Goal: Transaction & Acquisition: Purchase product/service

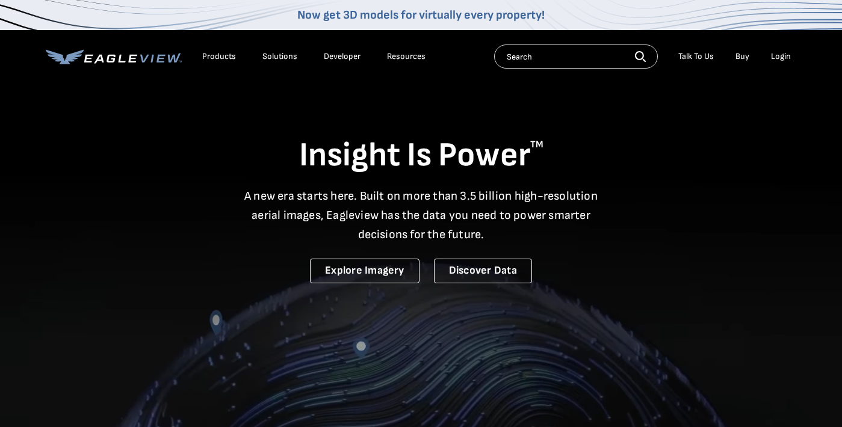
click at [777, 51] on div "Login" at bounding box center [781, 56] width 20 height 11
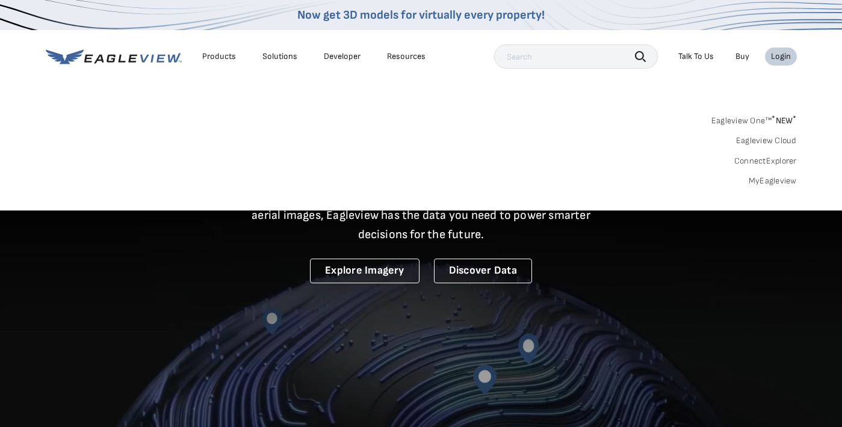
click at [758, 179] on link "MyEagleview" at bounding box center [773, 181] width 48 height 11
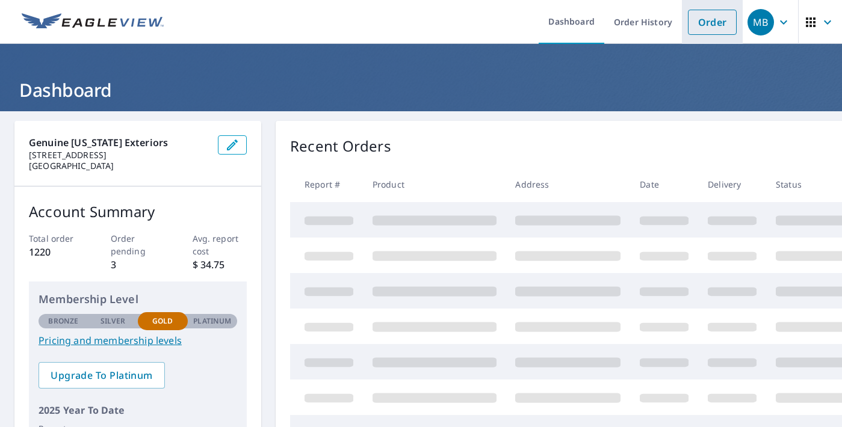
click at [712, 18] on link "Order" at bounding box center [712, 22] width 49 height 25
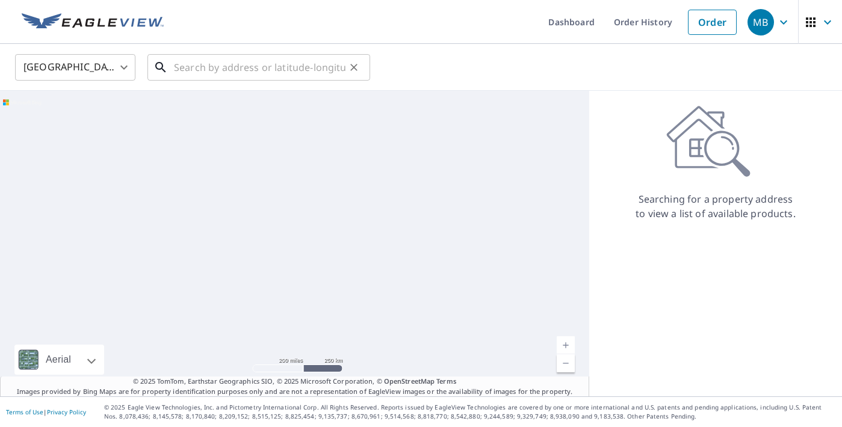
click at [315, 72] on input "text" at bounding box center [260, 68] width 172 height 34
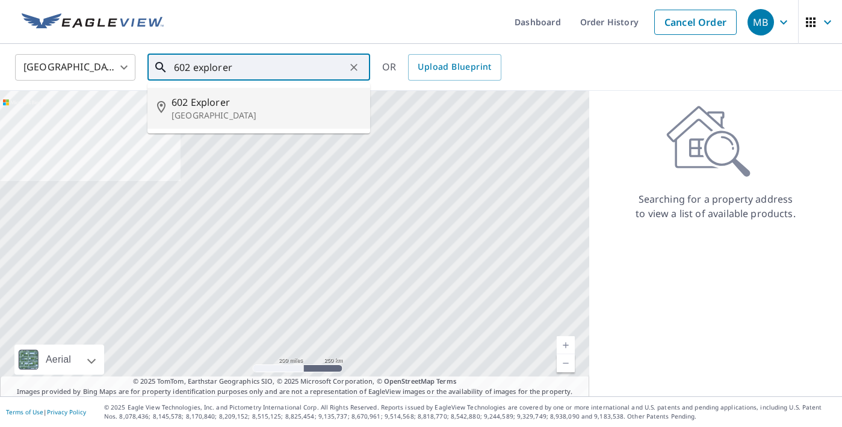
click at [267, 108] on span "602 Explorer" at bounding box center [266, 102] width 189 height 14
type input "[STREET_ADDRESS]"
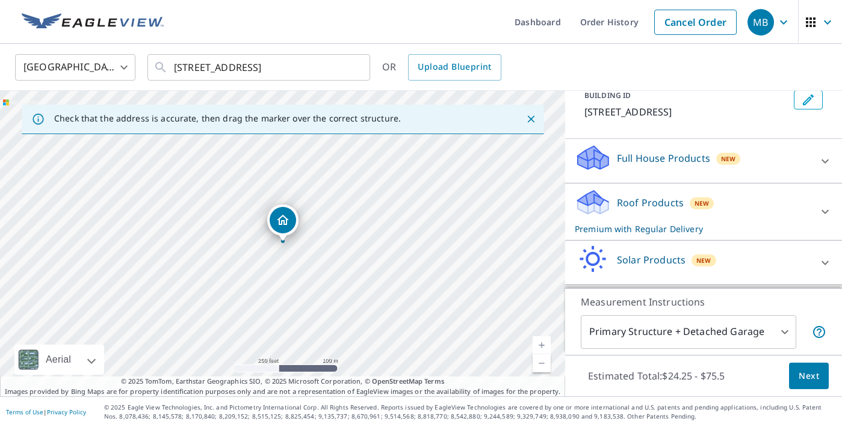
scroll to position [78, 0]
click at [608, 188] on icon at bounding box center [593, 201] width 36 height 28
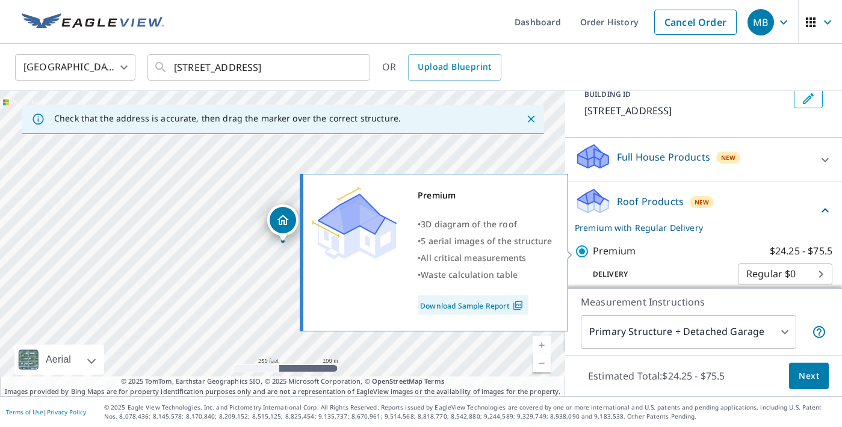
click at [581, 250] on input "Premium $24.25 - $75.5" at bounding box center [584, 251] width 18 height 14
checkbox input "false"
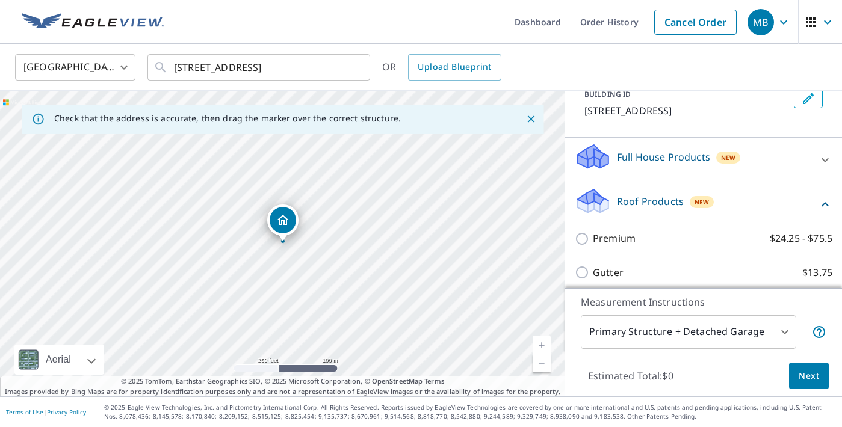
click at [608, 203] on icon at bounding box center [593, 206] width 31 height 14
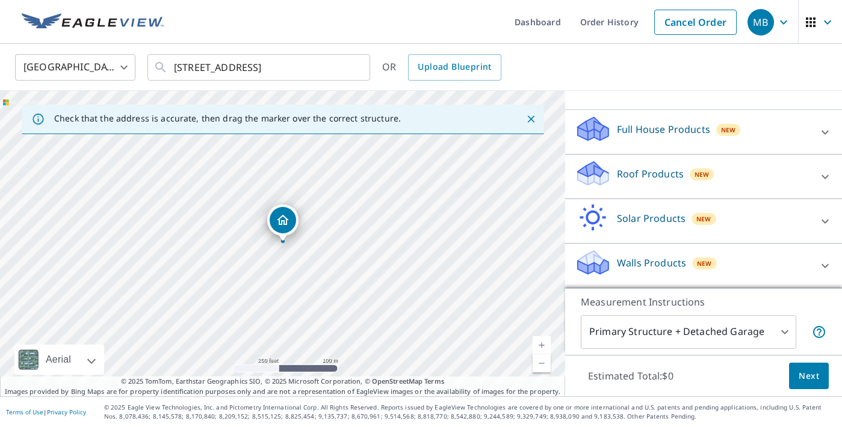
click at [620, 264] on p "Walls Products" at bounding box center [651, 263] width 69 height 14
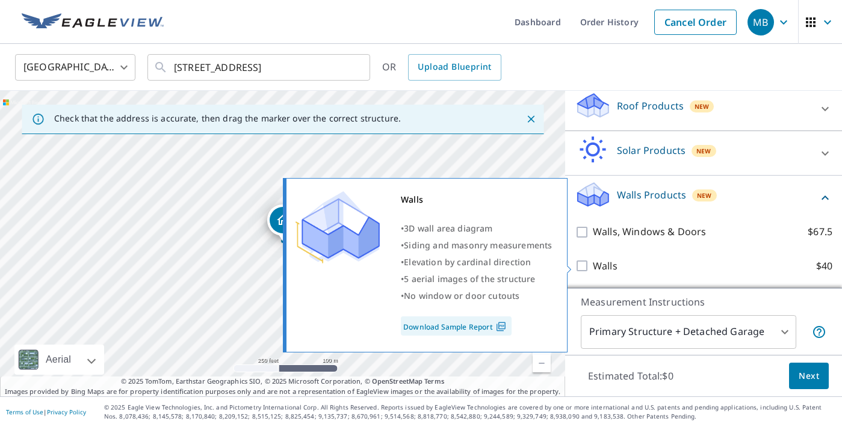
click at [580, 267] on input "Walls $40" at bounding box center [584, 266] width 18 height 14
checkbox input "true"
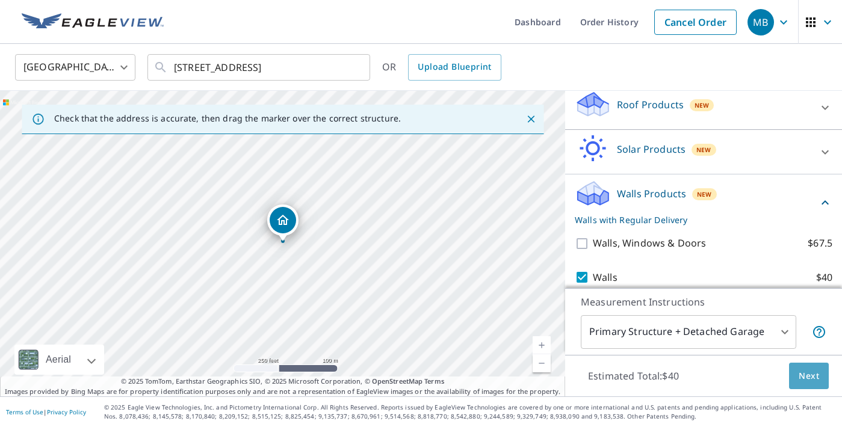
click at [805, 368] on button "Next" at bounding box center [809, 376] width 40 height 27
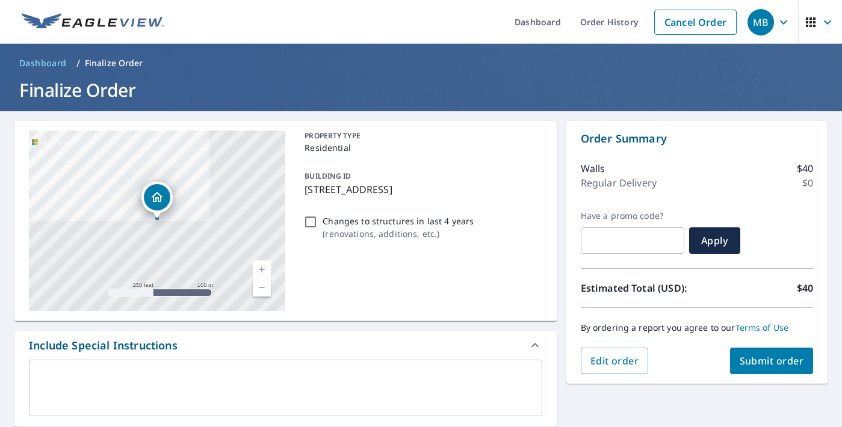
click at [743, 359] on span "Submit order" at bounding box center [772, 360] width 64 height 13
checkbox input "true"
